Goal: Task Accomplishment & Management: Use online tool/utility

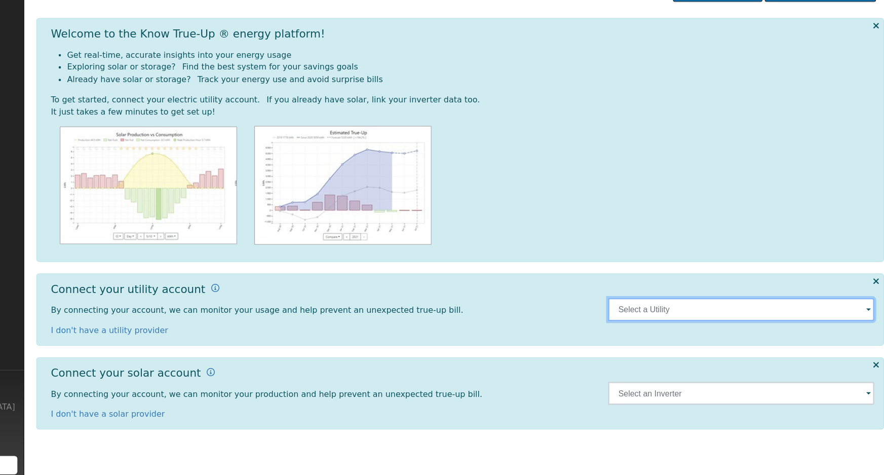
click at [853, 326] on input "text" at bounding box center [748, 326] width 236 height 20
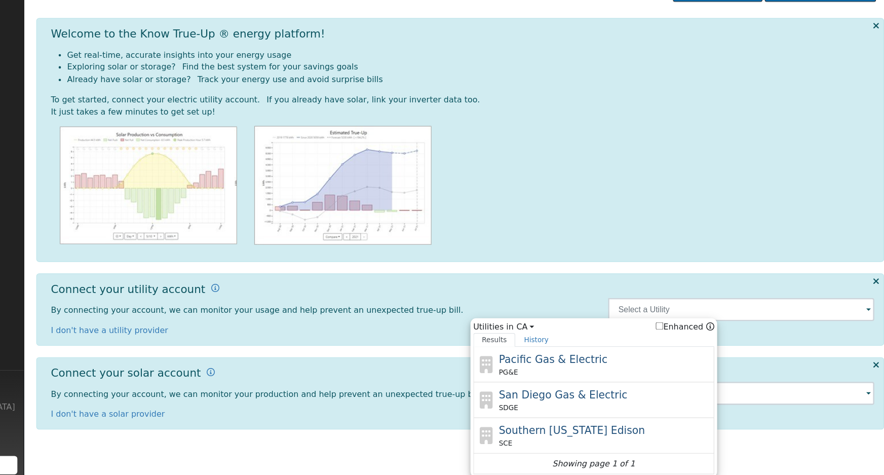
click at [603, 375] on div "Pacific Gas & Electric PG&E" at bounding box center [627, 374] width 188 height 23
type input "PG&E"
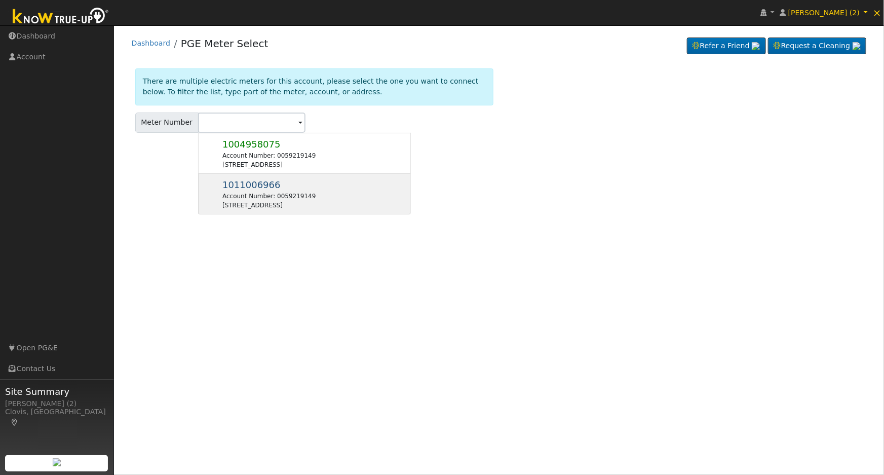
click at [281, 193] on div "Account Number: 0059219149" at bounding box center [268, 196] width 93 height 9
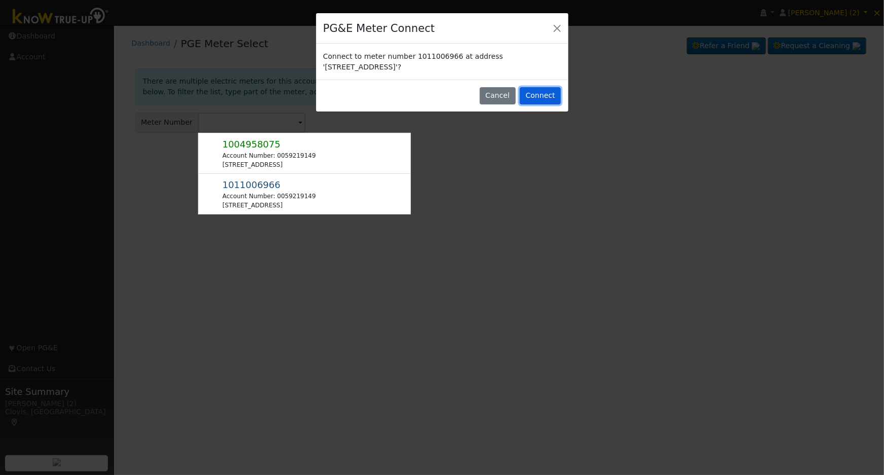
drag, startPoint x: 546, startPoint y: 96, endPoint x: 556, endPoint y: 83, distance: 16.9
click at [554, 94] on button "Connect" at bounding box center [540, 95] width 41 height 17
